Goal: Answer question/provide support

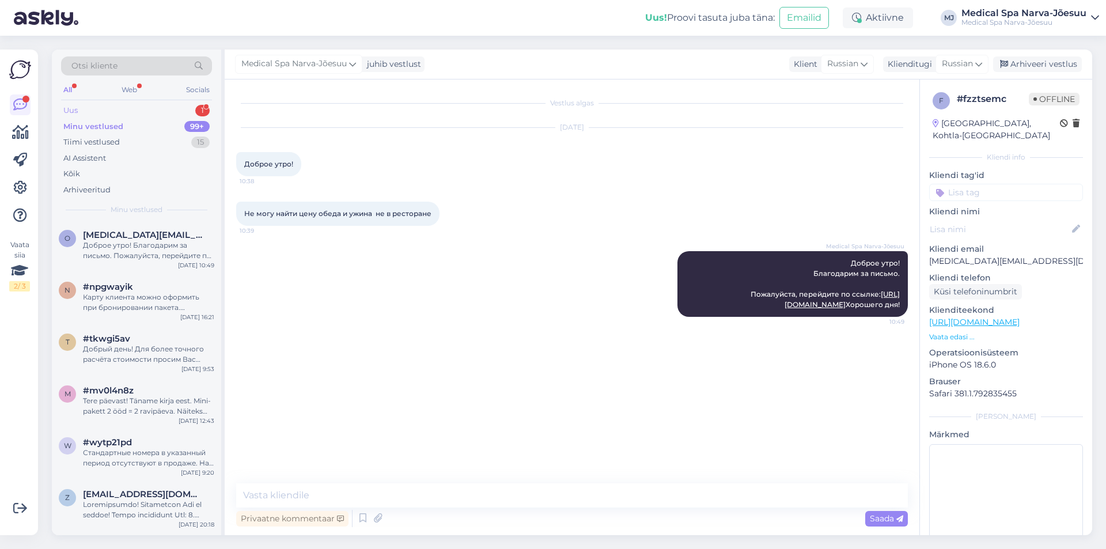
click at [145, 116] on div "Uus 1" at bounding box center [136, 111] width 151 height 16
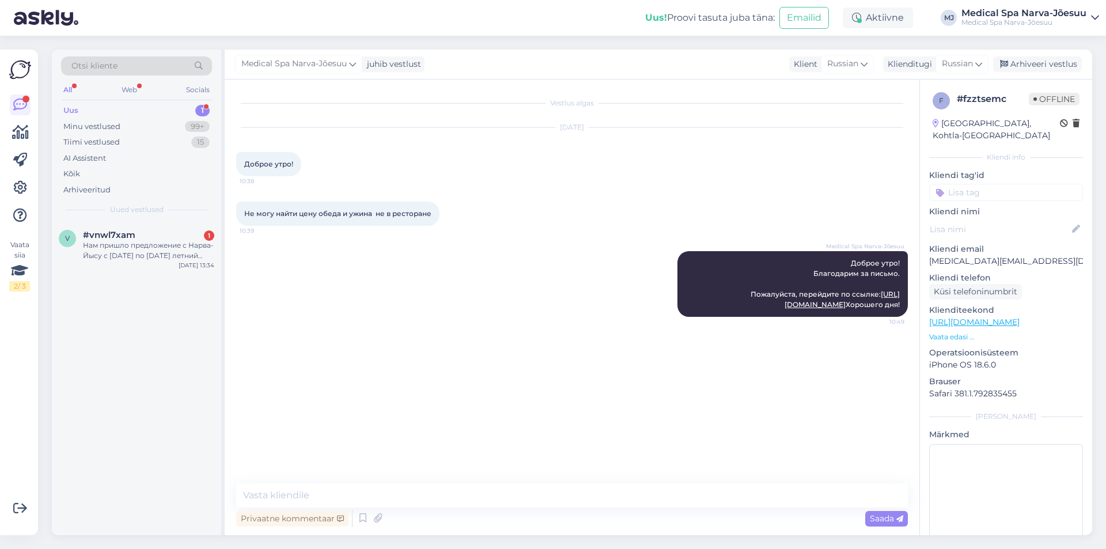
click at [175, 105] on div "Uus 1" at bounding box center [136, 111] width 151 height 16
click at [170, 271] on div "v #vnwl7xam 1 Нам пришло предложение с [PERSON_NAME] с [DATE] по [DATE] летний …" at bounding box center [136, 248] width 169 height 52
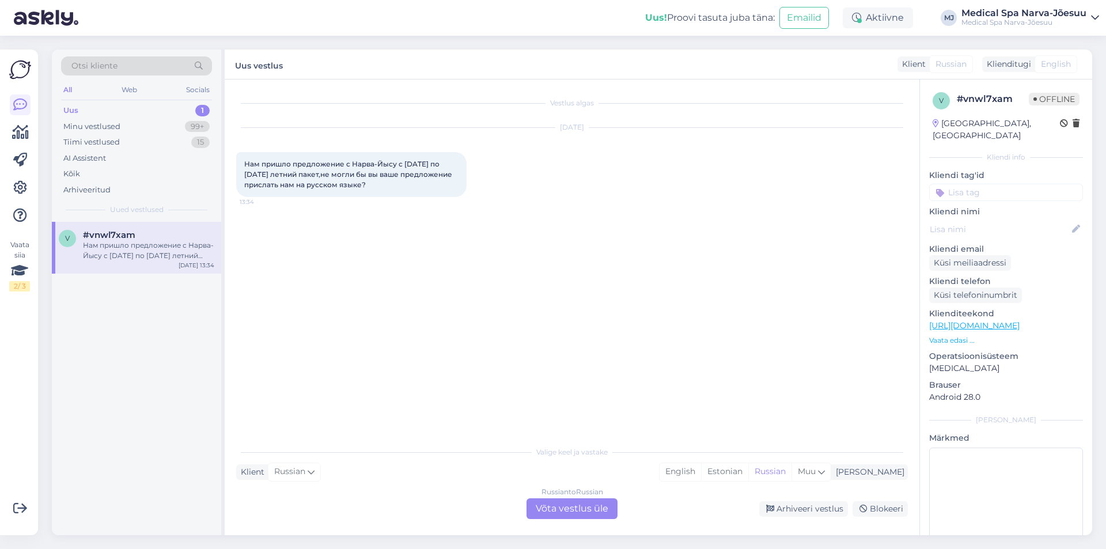
click at [958, 335] on p "Vaata edasi ..." at bounding box center [1006, 340] width 154 height 10
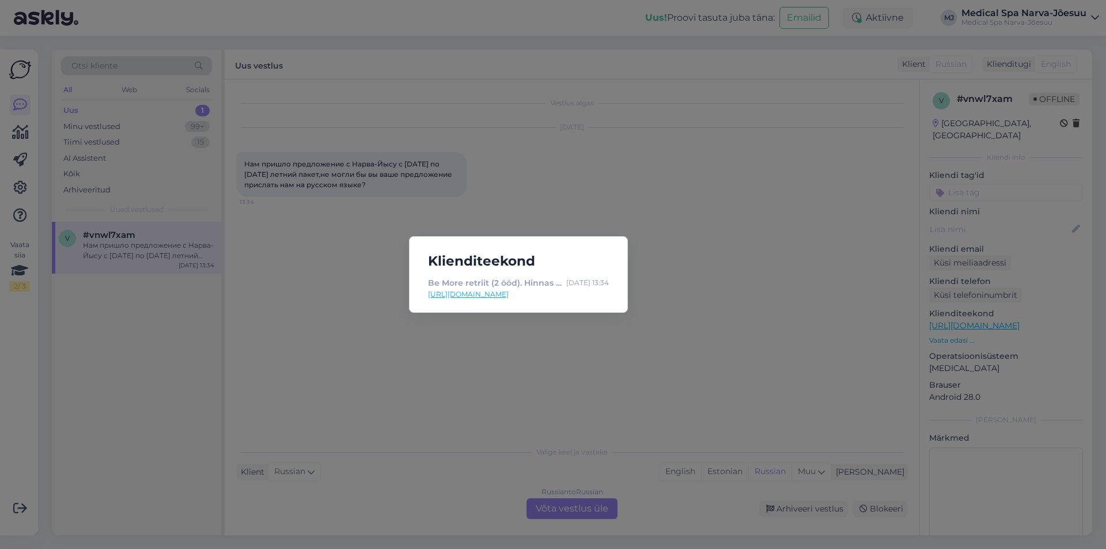
click at [584, 388] on div "Klienditeekond Be More retriit (2 ööd). Hinnas on: 4 hoolitsust, söögid restora…" at bounding box center [553, 274] width 1106 height 549
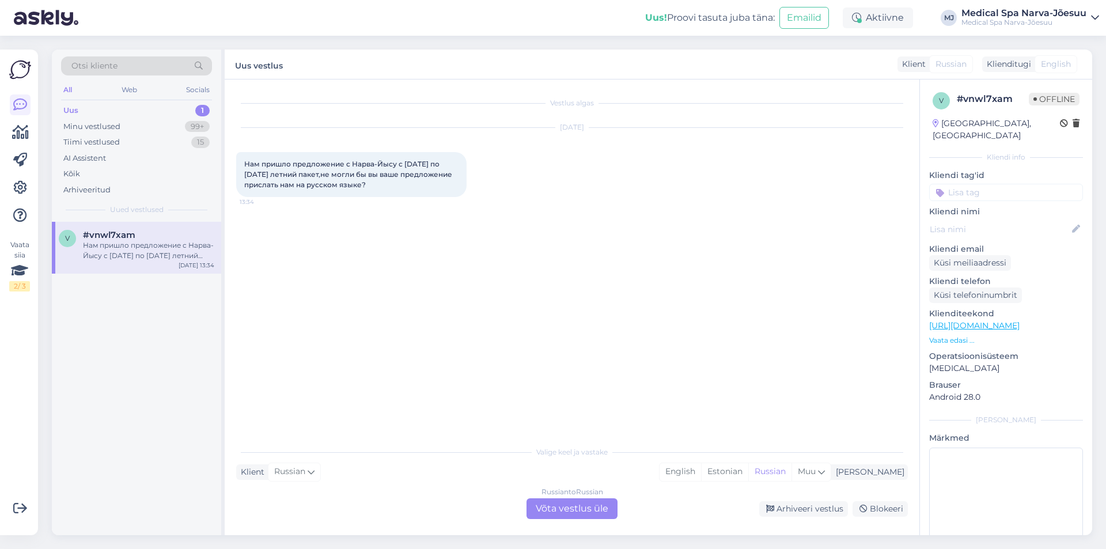
click at [580, 511] on div "Russian to Russian Võta vestlus üle" at bounding box center [571, 508] width 91 height 21
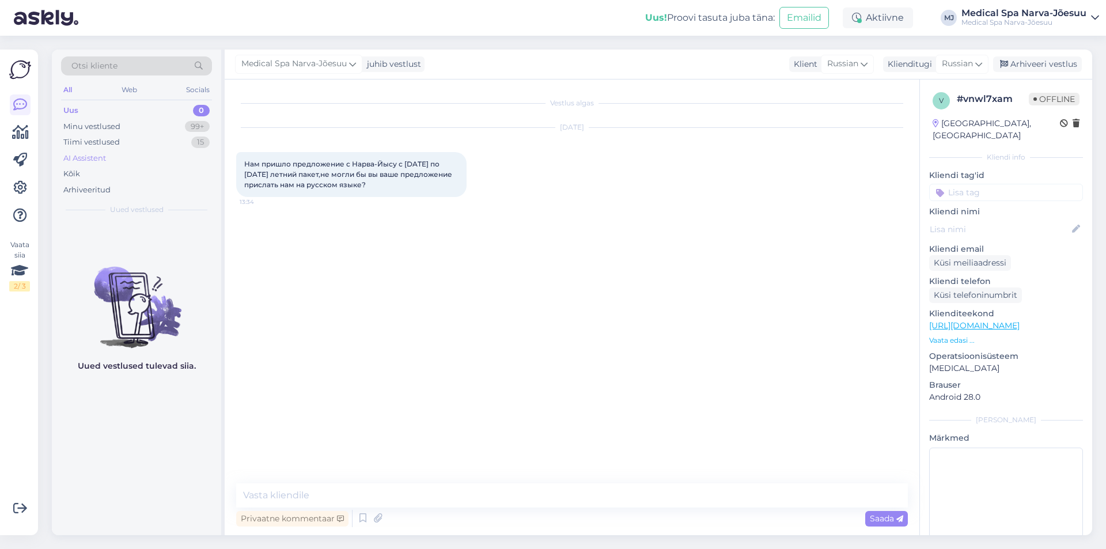
drag, startPoint x: 427, startPoint y: 183, endPoint x: 167, endPoint y: 162, distance: 261.2
click at [167, 162] on div "Otsi kliente All Web Socials Uus 0 Minu vestlused 99+ Tiimi vestlused 15 AI Ass…" at bounding box center [572, 293] width 1040 height 486
click at [603, 199] on div "[DATE] Нам пришло предложение с Нарва-Йысу с [DATE] по [DATE] летний пакет,не м…" at bounding box center [572, 162] width 672 height 94
drag, startPoint x: 415, startPoint y: 181, endPoint x: 226, endPoint y: 156, distance: 190.1
click at [226, 156] on div "Vestlus algas [DATE] Нам пришло предложение с Нарва-Йысу с [DATE] по [DATE] лет…" at bounding box center [572, 307] width 695 height 456
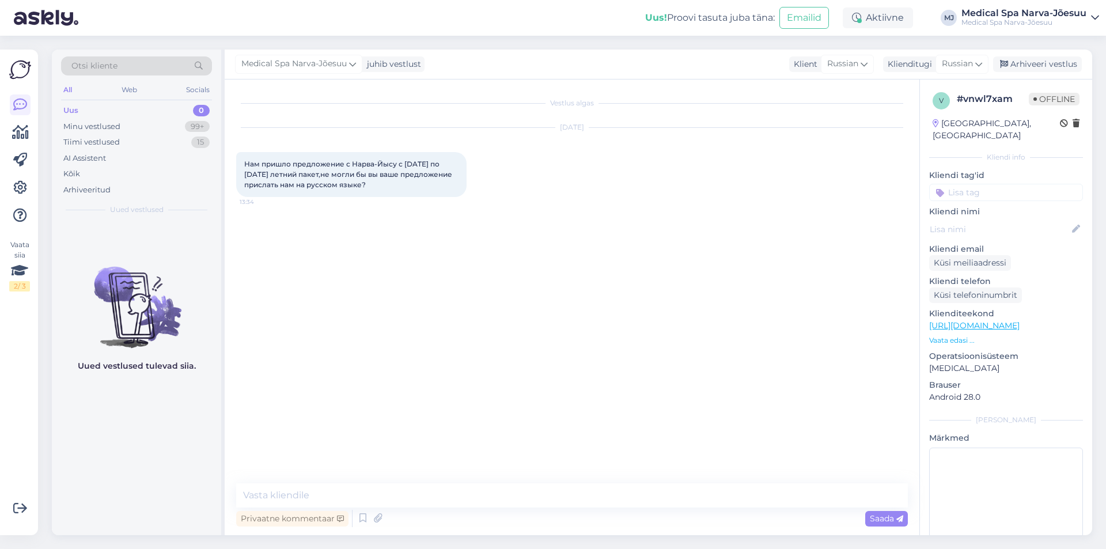
copy span "Нам пришло предложение с Нарва-Йысу с [DATE] по [DATE] летний пакет,не могли бы…"
click at [414, 493] on textarea at bounding box center [572, 495] width 672 height 24
type textarea "Д"
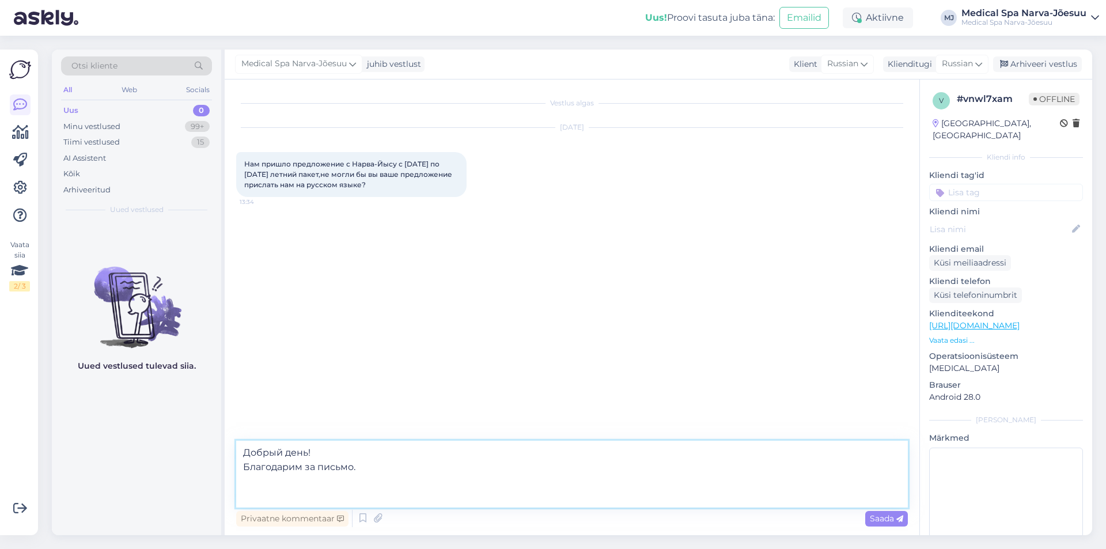
paste textarea "Программа «Летний подарок» действует до [DATE]. На период с [DATE] по [DATE] бу…"
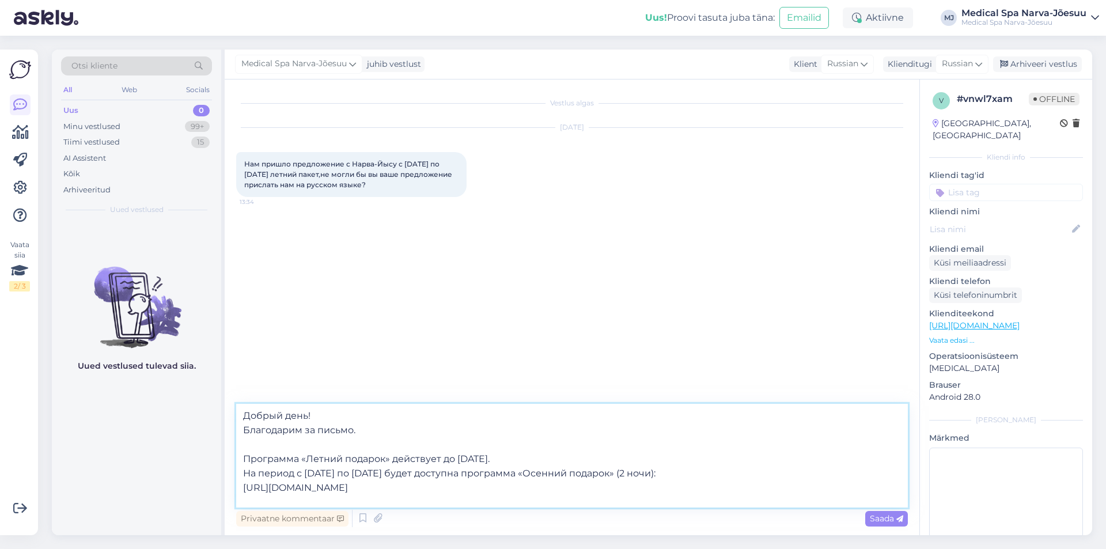
scroll to position [35, 0]
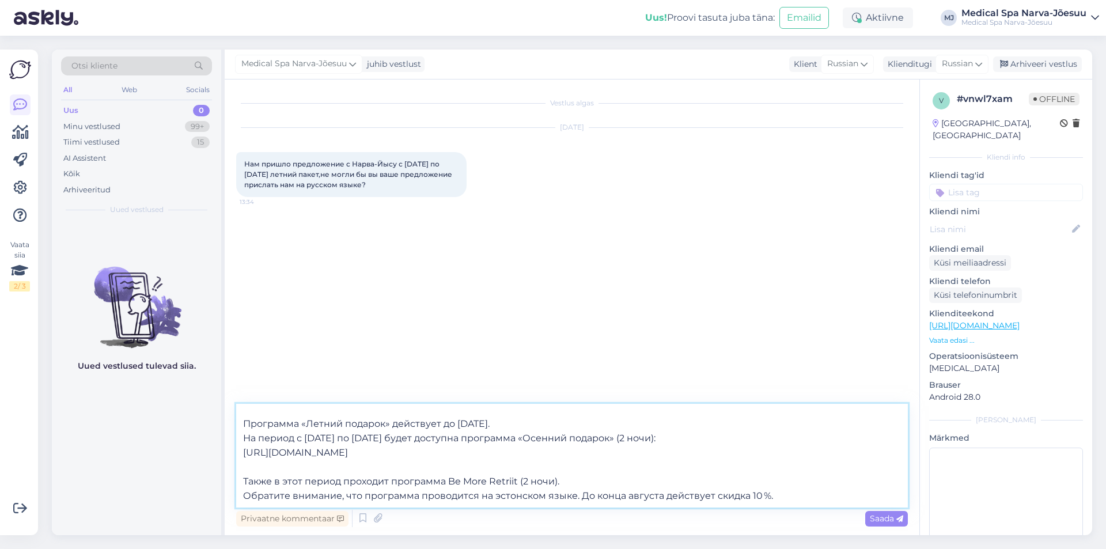
click at [346, 483] on textarea "Добрый день! Благодарим за письмо. Программа «Летний подарок» действует до [DAT…" at bounding box center [572, 456] width 672 height 104
click at [343, 482] on textarea "Добрый день! Благодарим за письмо. Программа «Летний подарок» действует до [DAT…" at bounding box center [572, 456] width 672 height 104
drag, startPoint x: 339, startPoint y: 435, endPoint x: 303, endPoint y: 441, distance: 36.7
click at [303, 441] on textarea "Добрый день! Благодарим за письмо. Программа «Летний подарок» действует до [DAT…" at bounding box center [572, 456] width 672 height 104
drag, startPoint x: 381, startPoint y: 436, endPoint x: 306, endPoint y: 438, distance: 74.3
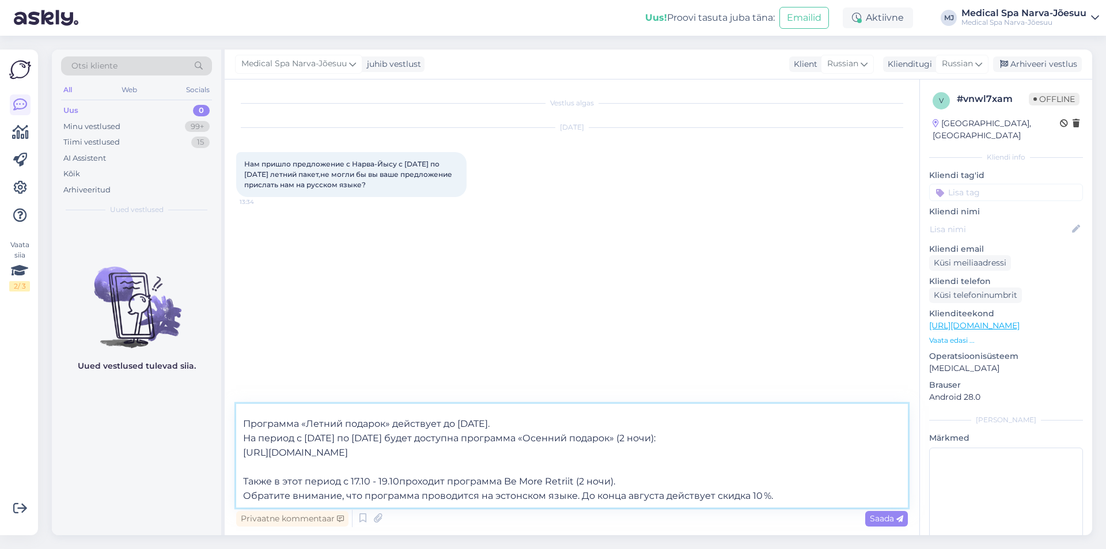
click at [306, 438] on textarea "Добрый день! Благодарим за письмо. Программа «Летний подарок» действует до [DAT…" at bounding box center [572, 456] width 672 height 104
click at [400, 479] on textarea "Добрый день! Благодарим за письмо. Программа «Летний подарок» действует до [DAT…" at bounding box center [572, 456] width 672 height 104
drag, startPoint x: 350, startPoint y: 439, endPoint x: 367, endPoint y: 440, distance: 16.7
click at [351, 439] on textarea "Добрый день! Благодарим за письмо. Программа «Летний подарок» действует до [DAT…" at bounding box center [572, 456] width 672 height 104
click at [397, 482] on textarea "Добрый день! Благодарим за письмо. Программа «Летний подарок» действует до [DAT…" at bounding box center [572, 456] width 672 height 104
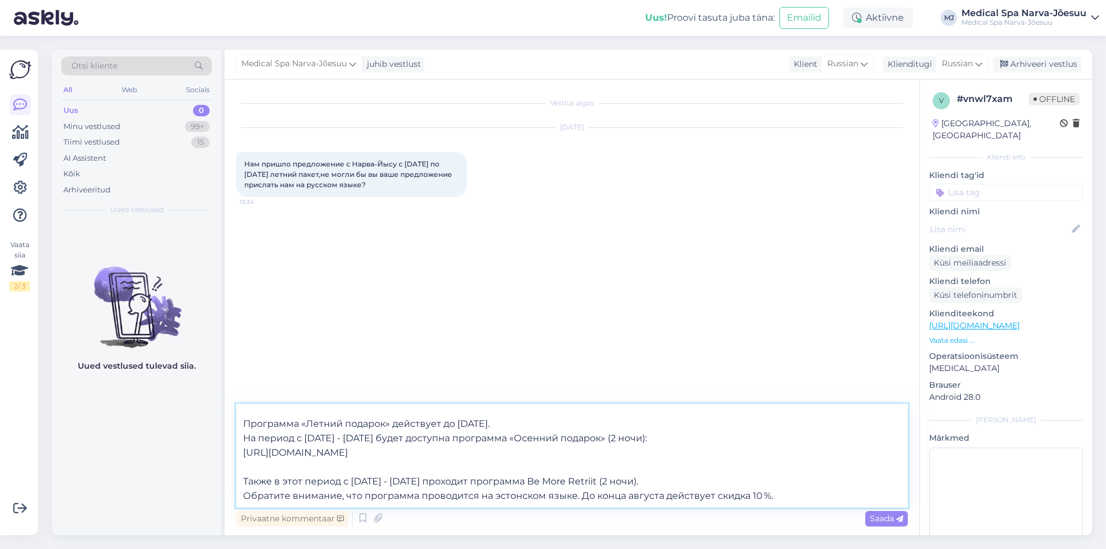
click at [795, 494] on textarea "Добрый день! Благодарим за письмо. Программа «Летний подарок» действует до [DAT…" at bounding box center [572, 456] width 672 height 104
click at [790, 498] on textarea "Добрый день! Благодарим за письмо. Программа «Летний подарок» действует до [DAT…" at bounding box center [572, 456] width 672 height 104
click at [575, 492] on textarea "Добрый день! Благодарим за письмо. Программа «Летний подарок» действует до [DAT…" at bounding box center [572, 456] width 672 height 104
click at [577, 498] on textarea "Добрый день! Благодарим за письмо. Программа «Летний подарок» действует до [DAT…" at bounding box center [572, 456] width 672 height 104
click at [572, 498] on textarea "Добрый день! Благодарим за письмо. Программа «Летний подарок» действует до [DAT…" at bounding box center [572, 456] width 672 height 104
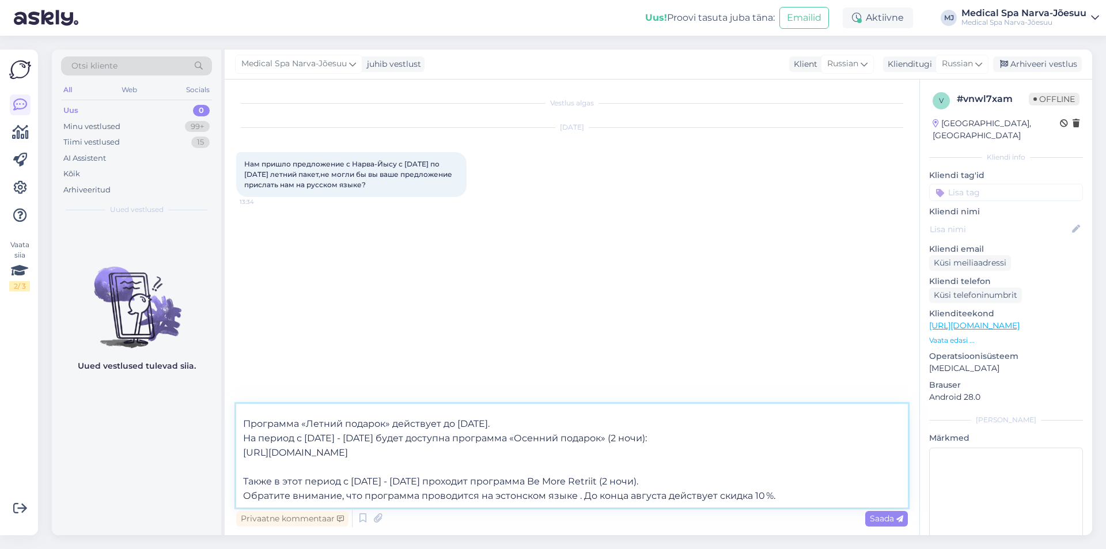
paste textarea ", поэтому рассылка также идет на эстонском языке."
click at [576, 494] on textarea "Добрый день! Благодарим за письмо. Программа «Летний подарок» действует до [DAT…" at bounding box center [572, 456] width 672 height 104
click at [831, 497] on textarea "Добрый день! Благодарим за письмо. Программа «Летний подарок» действует до [DAT…" at bounding box center [572, 456] width 672 height 104
drag, startPoint x: 824, startPoint y: 497, endPoint x: 846, endPoint y: 495, distance: 22.5
click at [823, 497] on textarea "Добрый день! Благодарим за письмо. Программа «Летний подарок» действует до [DAT…" at bounding box center [572, 456] width 672 height 104
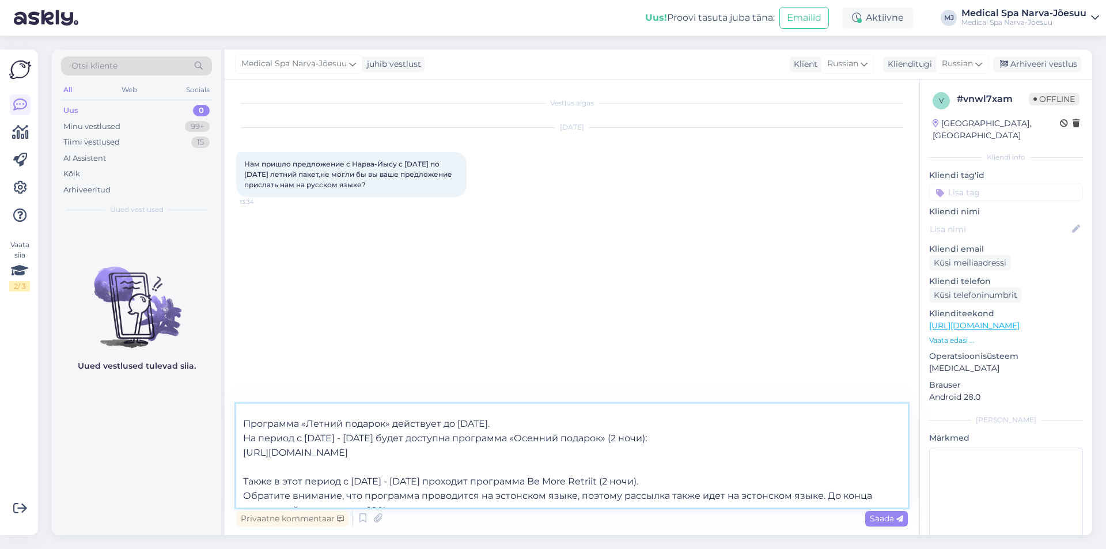
scroll to position [43, 0]
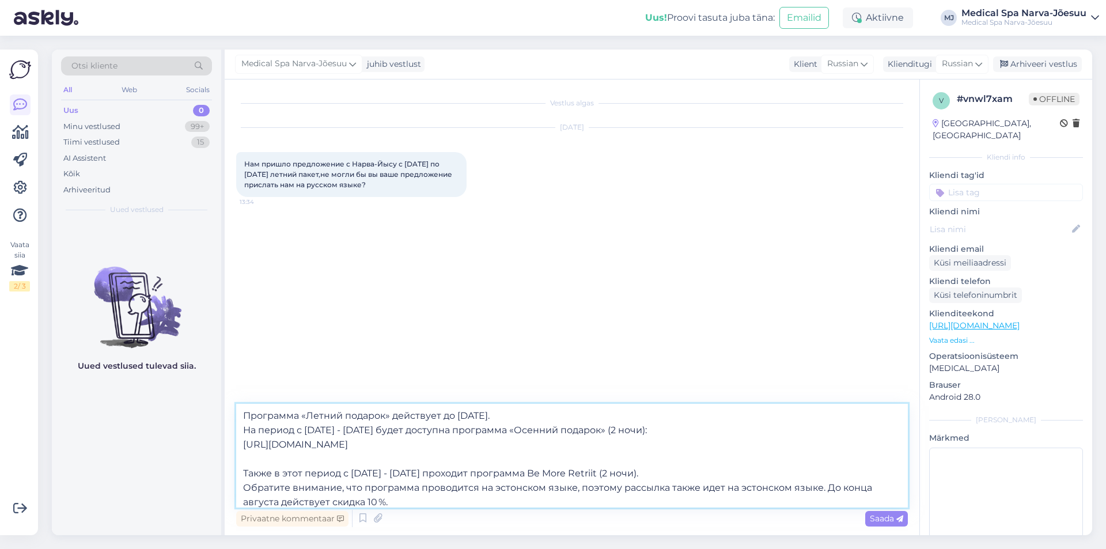
click at [822, 487] on textarea "Добрый день! Благодарим за письмо. Программа «Летний подарок» действует до [DAT…" at bounding box center [572, 456] width 672 height 104
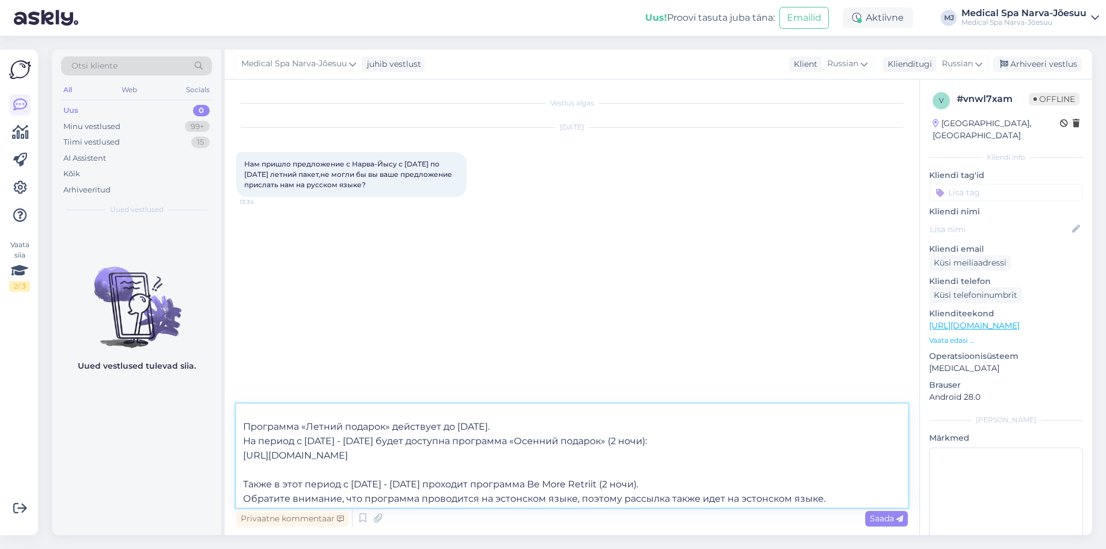
scroll to position [50, 0]
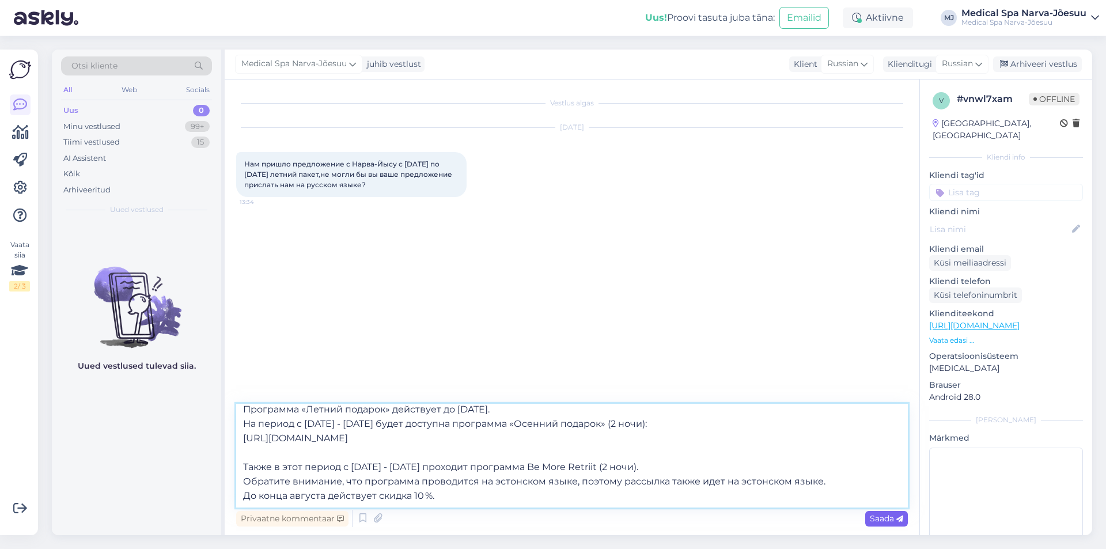
type textarea "Добрый день! Благодарим за письмо. Программа «Летний подарок» действует до [DAT…"
click at [892, 521] on span "Saada" at bounding box center [886, 518] width 33 height 10
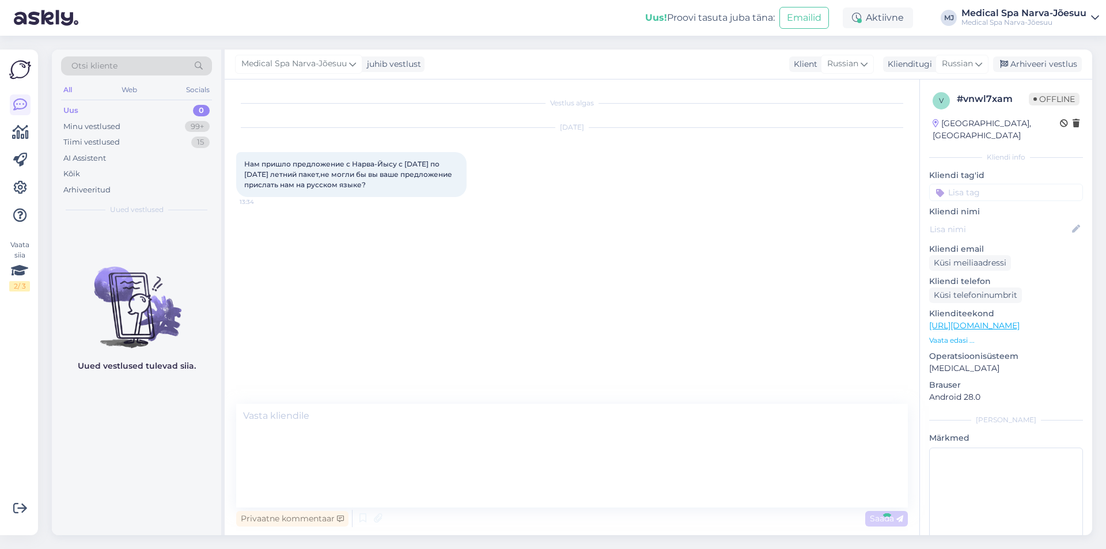
scroll to position [0, 0]
